Goal: Communication & Community: Connect with others

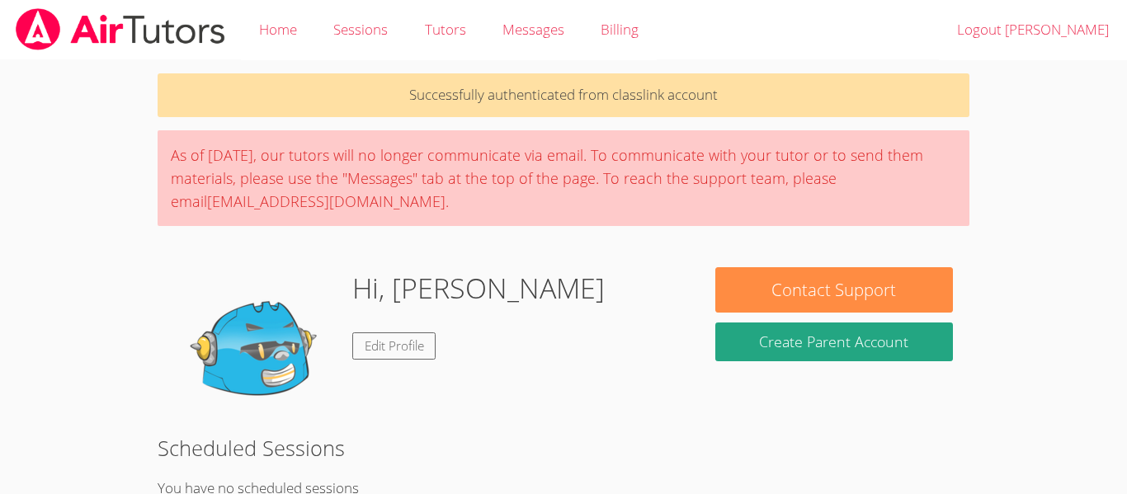
scroll to position [2, 0]
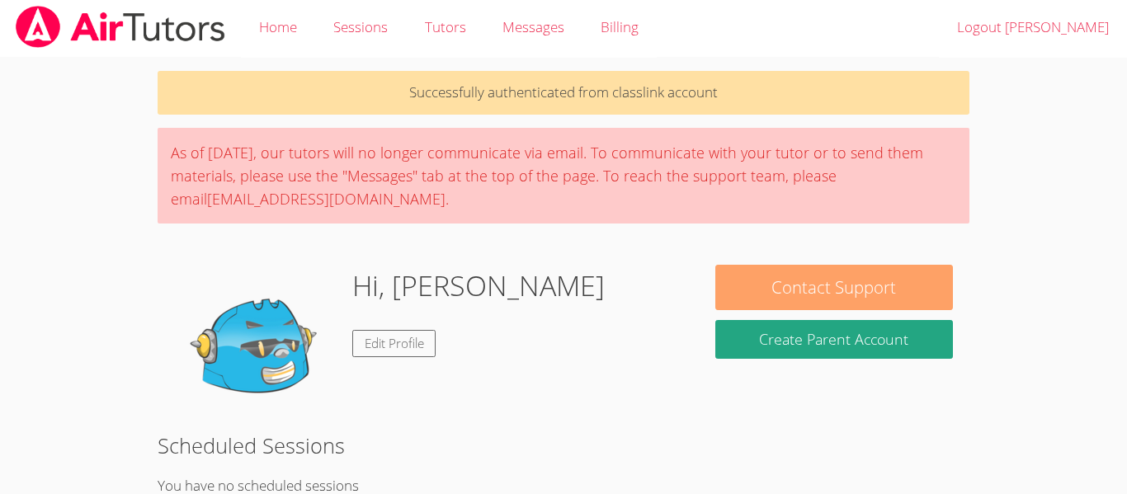
click at [803, 295] on button "Contact Support" at bounding box center [834, 287] width 238 height 45
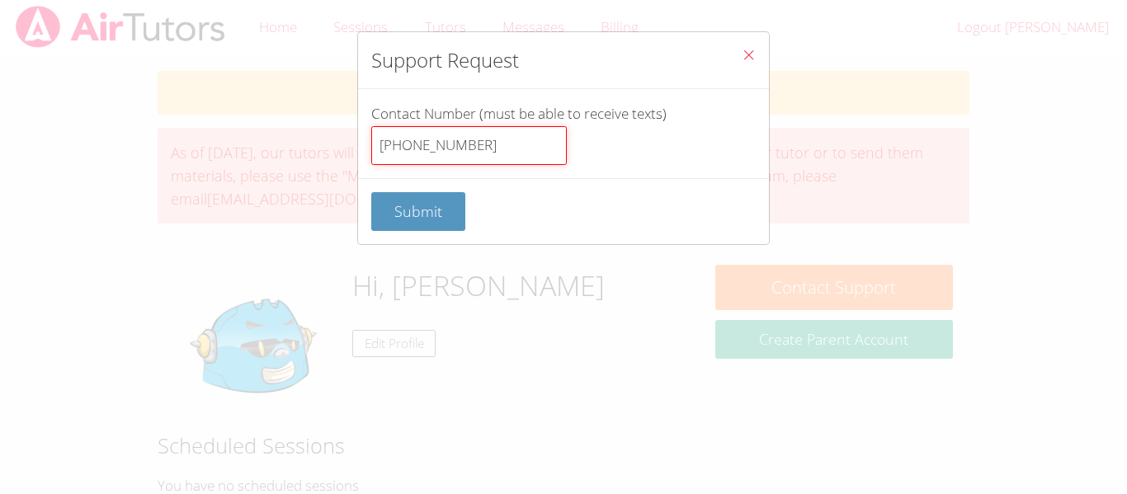
click at [524, 147] on input "[PHONE_NUMBER]" at bounding box center [468, 146] width 195 height 40
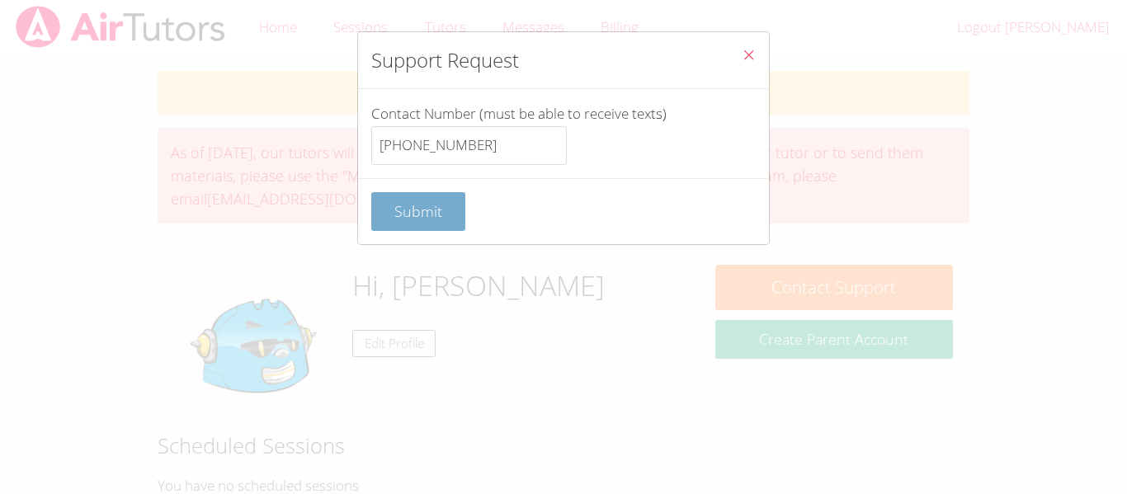
click at [454, 228] on button "Submit" at bounding box center [418, 211] width 94 height 39
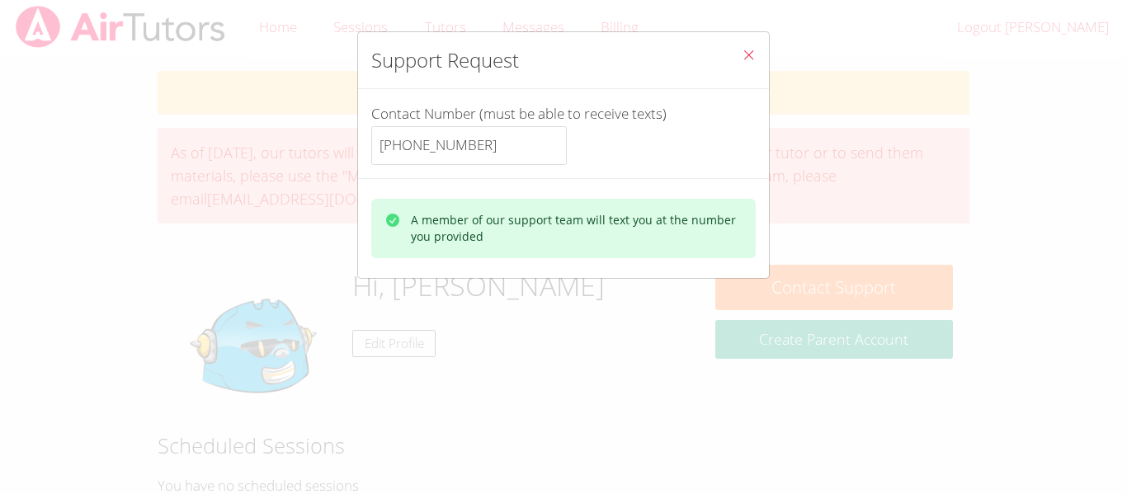
click at [741, 62] on button "Close" at bounding box center [748, 57] width 40 height 50
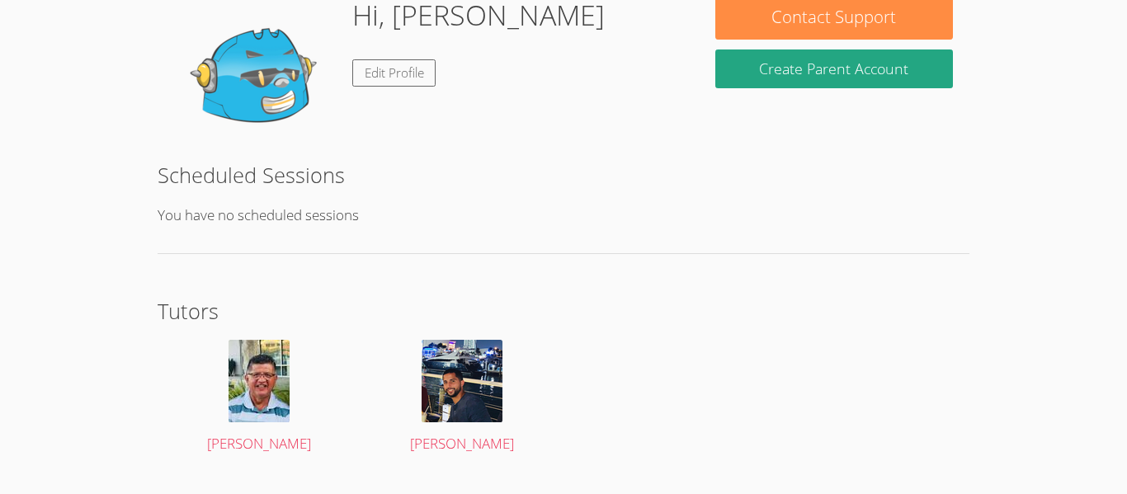
scroll to position [311, 0]
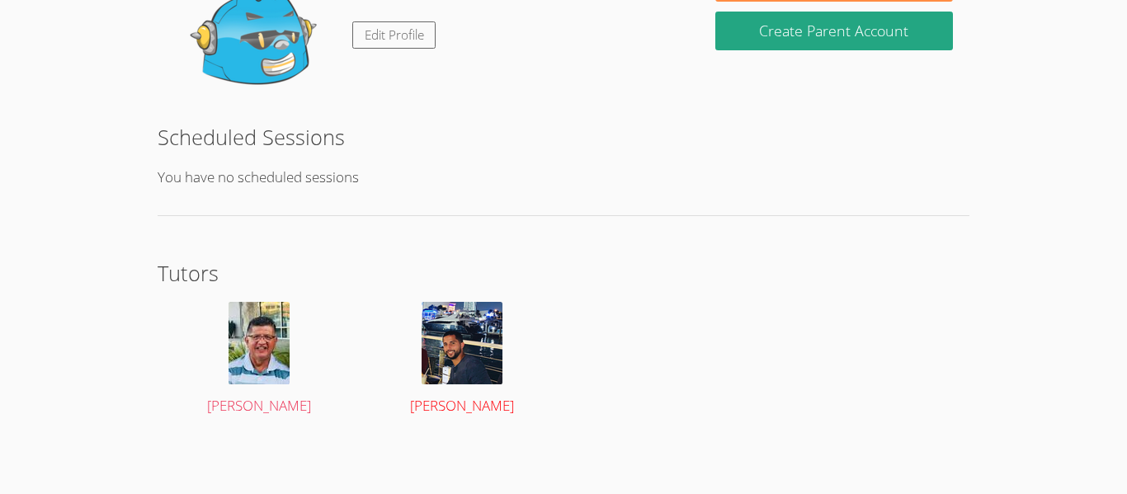
click at [487, 402] on span "[PERSON_NAME]" at bounding box center [462, 405] width 104 height 19
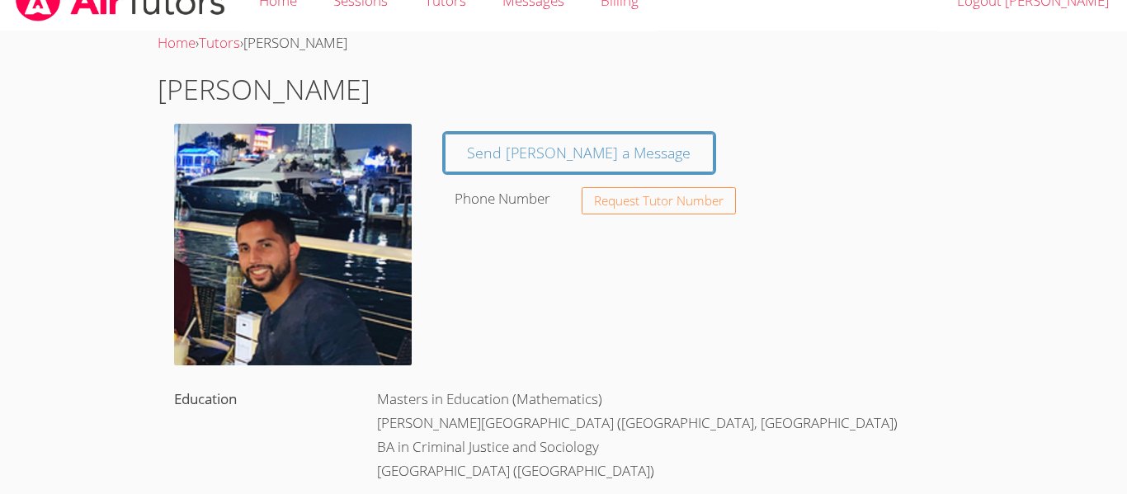
scroll to position [31, 0]
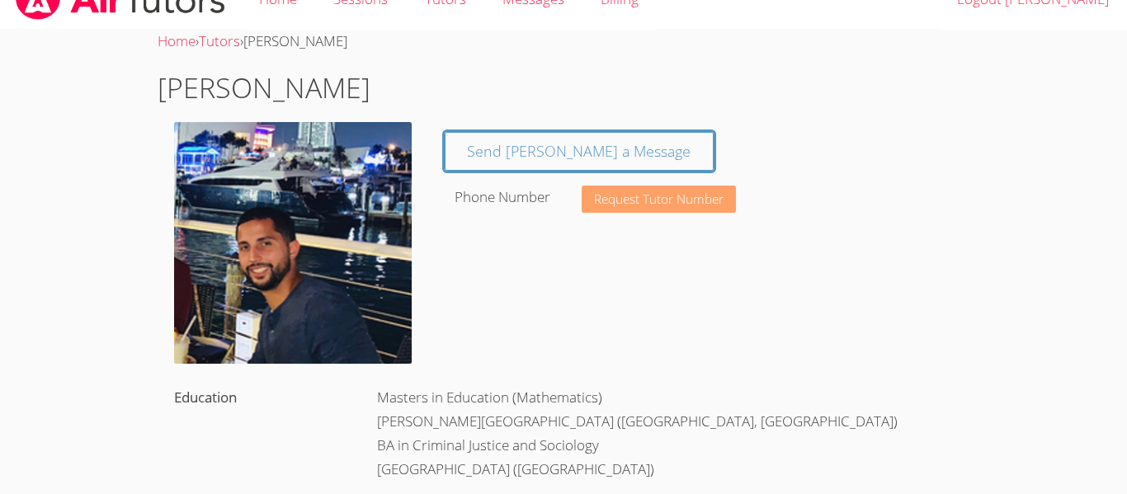
click at [718, 193] on span "Request Tutor Number" at bounding box center [658, 199] width 129 height 12
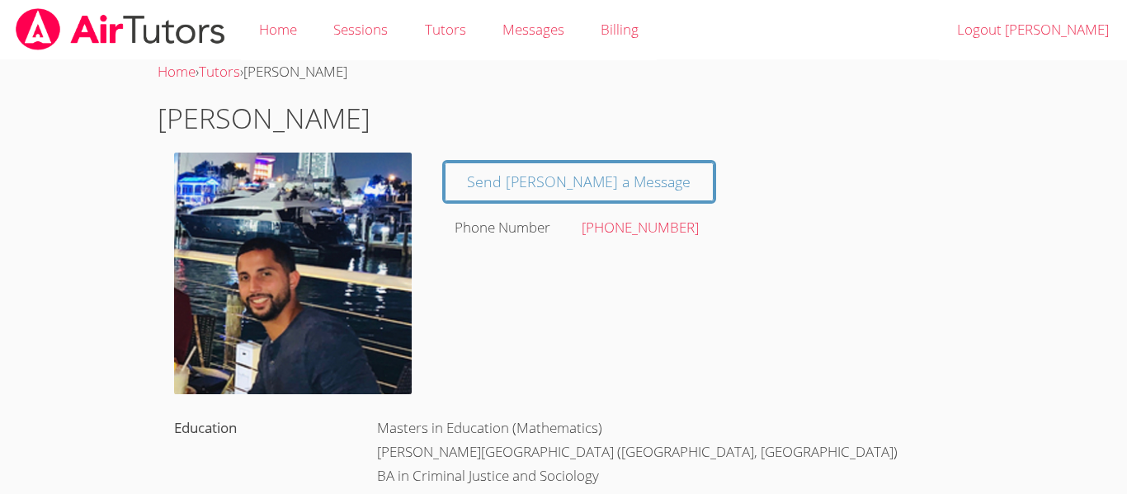
scroll to position [31, 0]
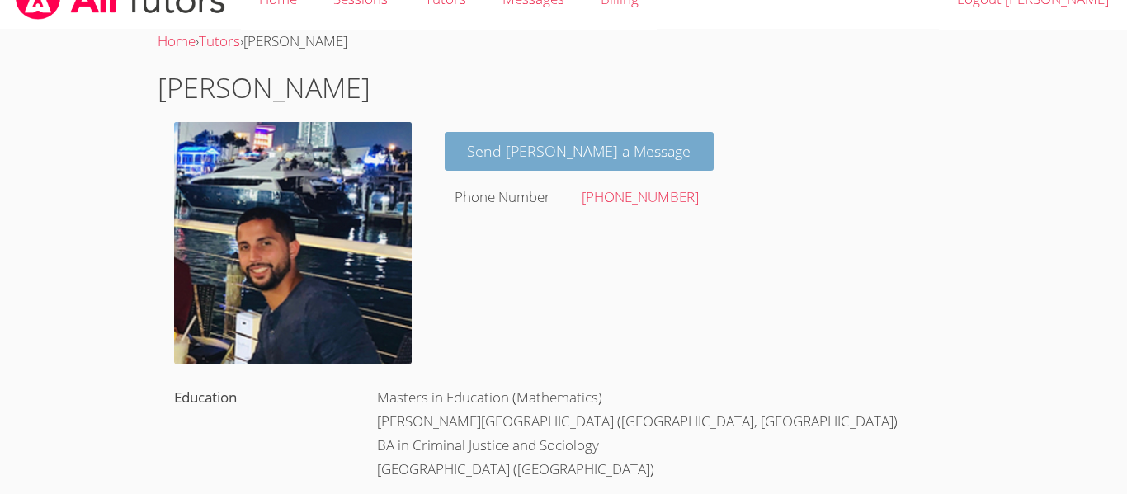
click at [602, 166] on link "Send [PERSON_NAME] a Message" at bounding box center [580, 151] width 270 height 39
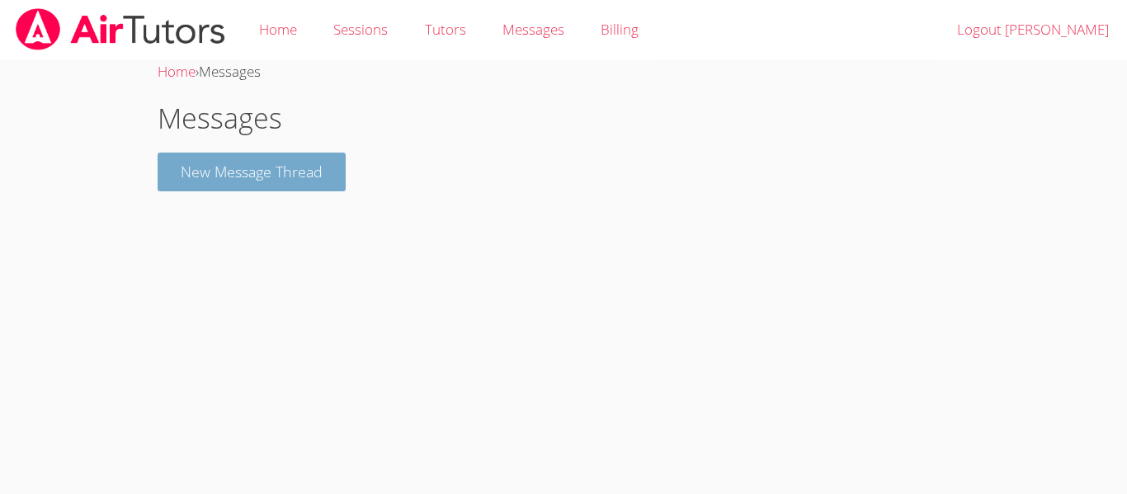
click at [315, 186] on button "New Message Thread" at bounding box center [252, 172] width 188 height 39
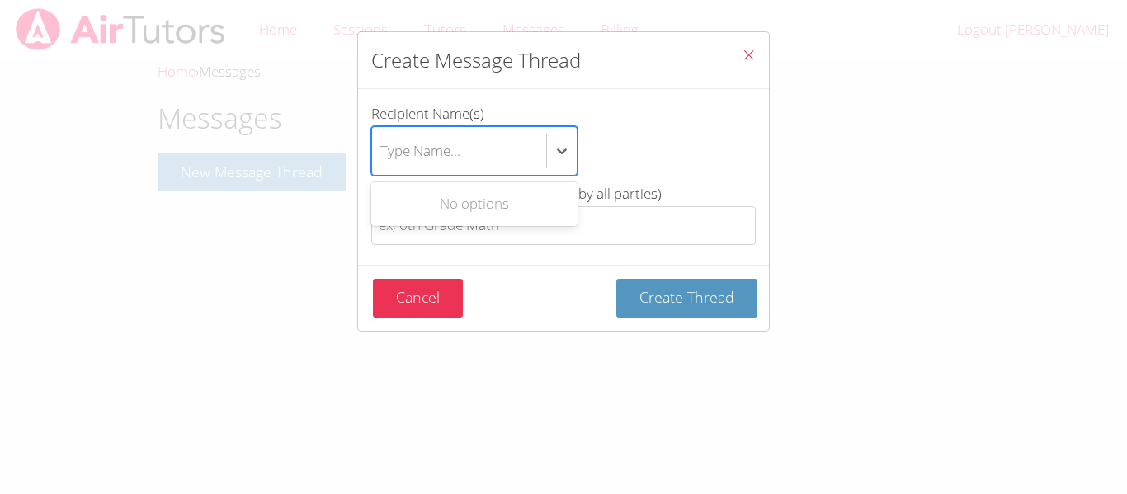
type input "C"
type input "F"
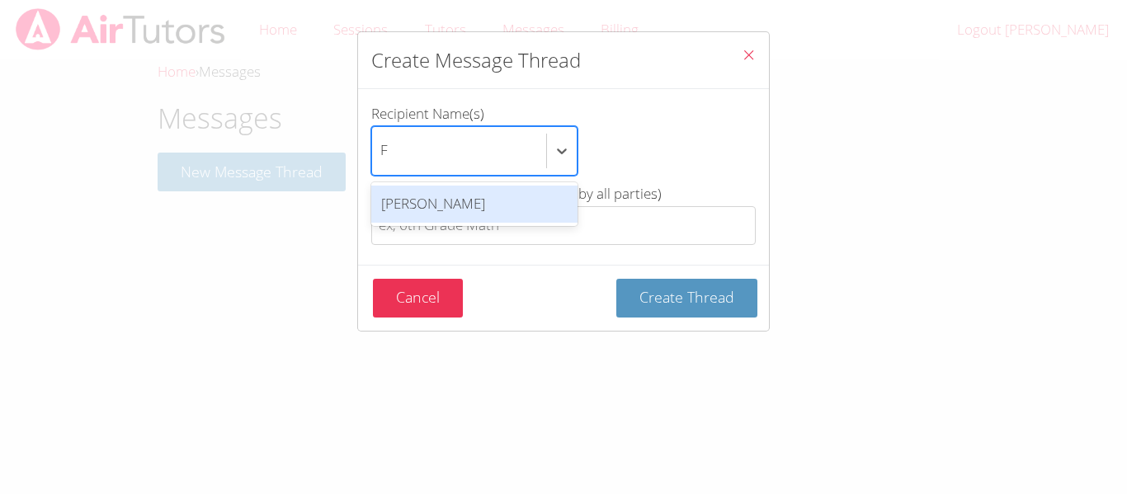
click at [519, 196] on div "[PERSON_NAME]" at bounding box center [474, 204] width 206 height 37
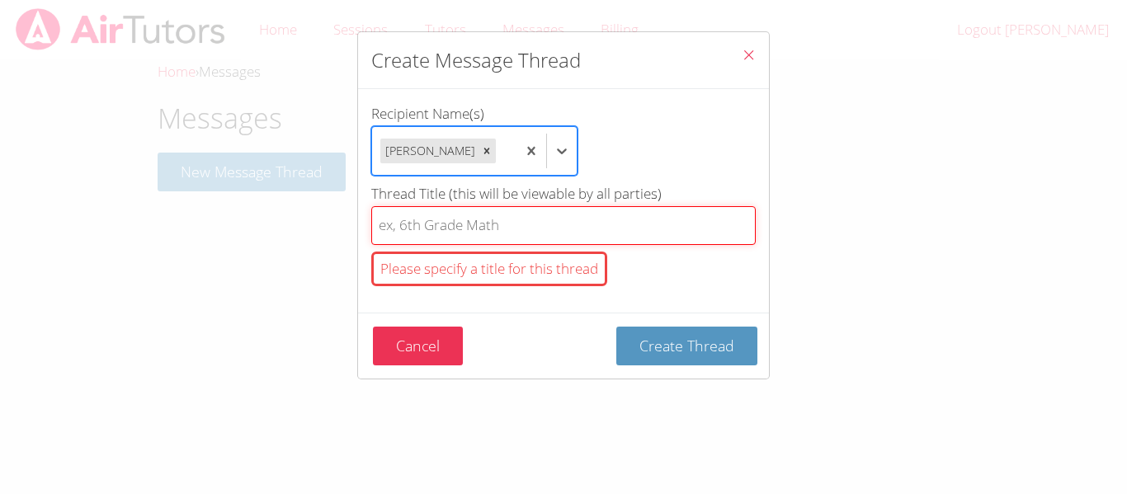
click at [628, 234] on input "Thread Title (this will be viewable by all parties) Please specify a title for …" at bounding box center [563, 225] width 384 height 39
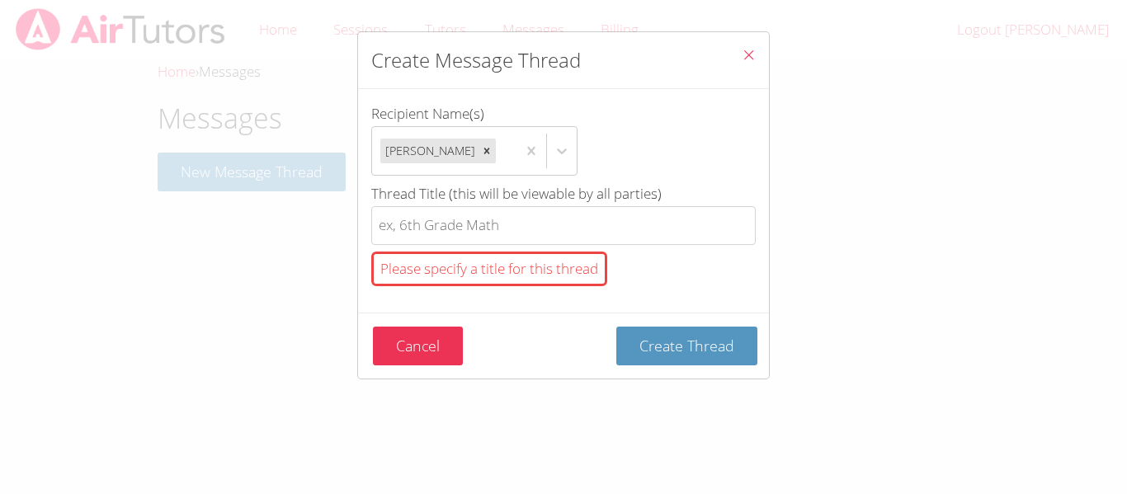
click at [554, 355] on div "Cancel Create Thread" at bounding box center [565, 346] width 384 height 39
click at [583, 256] on div "Please specify a title for this thread" at bounding box center [489, 269] width 236 height 35
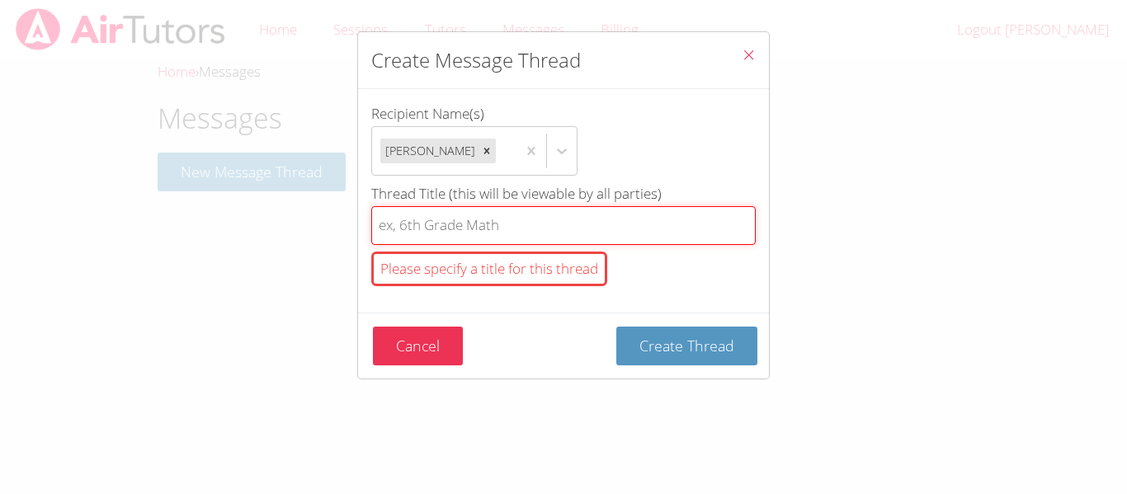
click at [583, 245] on input "Thread Title (this will be viewable by all parties) Please specify a title for …" at bounding box center [563, 225] width 384 height 39
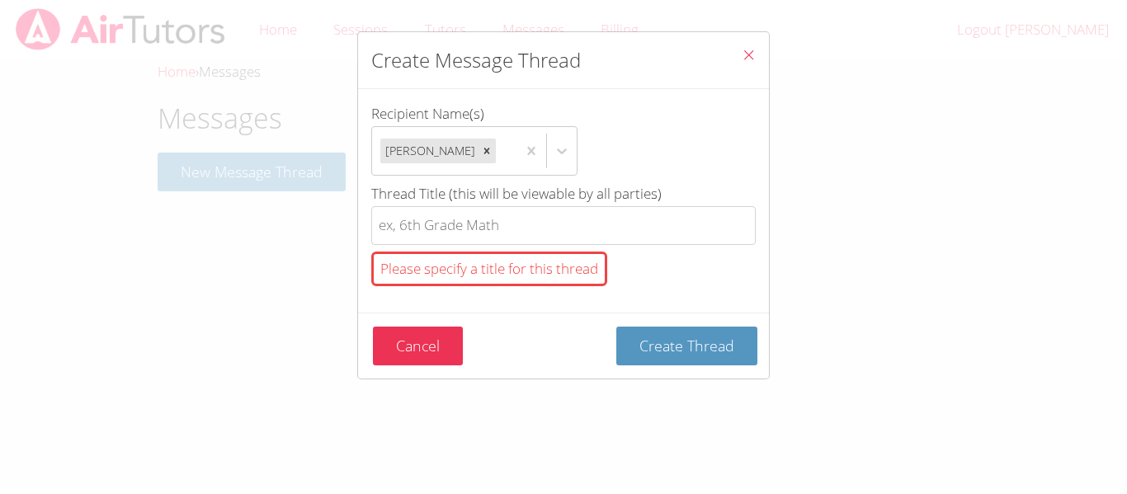
click at [573, 271] on div "Please specify a title for this thread" at bounding box center [489, 269] width 236 height 35
click at [573, 245] on input "Thread Title (this will be viewable by all parties) Please specify a title for …" at bounding box center [563, 225] width 384 height 39
click at [741, 56] on icon "Close" at bounding box center [748, 55] width 14 height 14
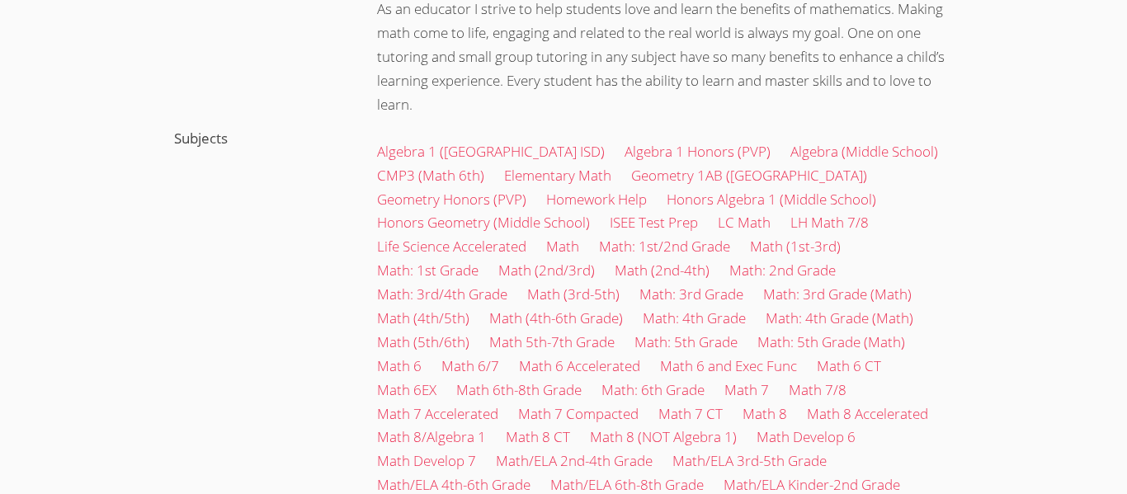
scroll to position [628, 0]
